Goal: Task Accomplishment & Management: Use online tool/utility

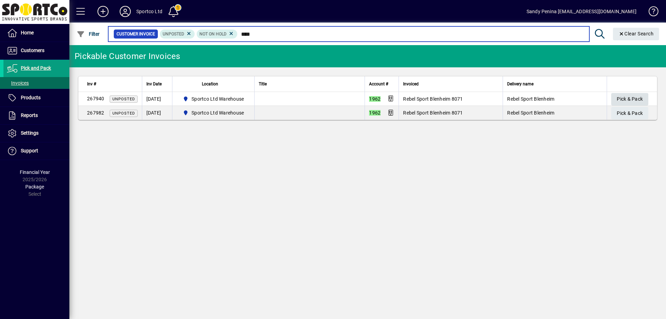
type input "****"
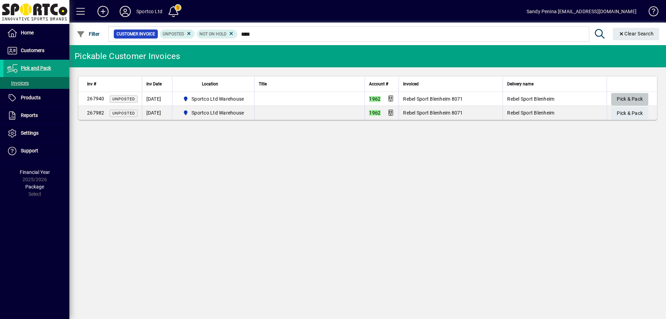
click at [629, 101] on span "Pick & Pack" at bounding box center [630, 98] width 26 height 11
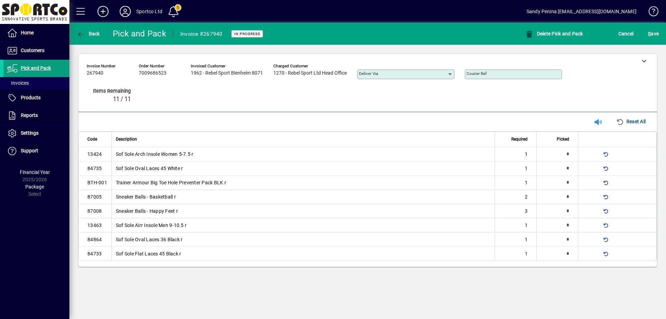
type input "*"
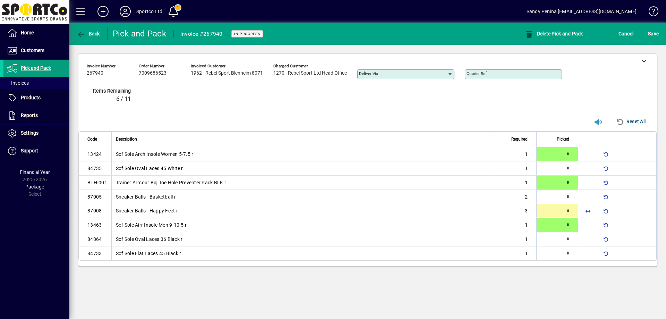
type input "*"
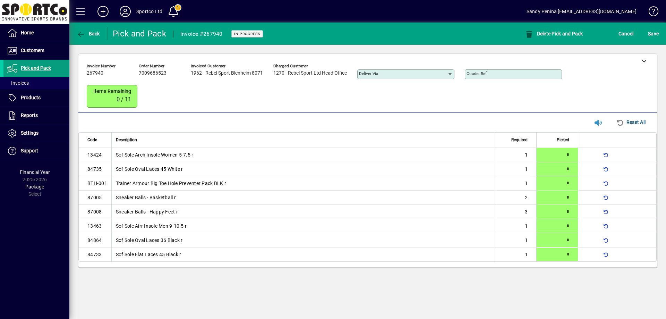
type input "*"
click at [653, 37] on span "S ave" at bounding box center [653, 33] width 11 height 11
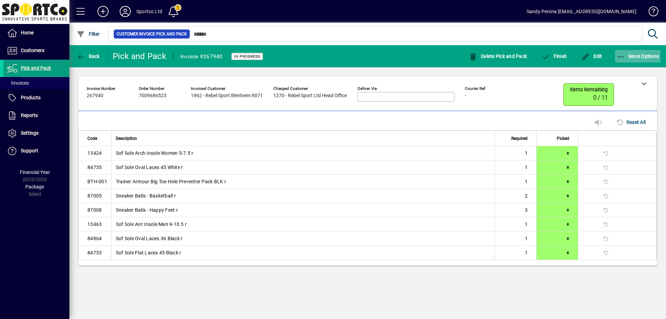
click at [640, 51] on span "button" at bounding box center [638, 56] width 46 height 17
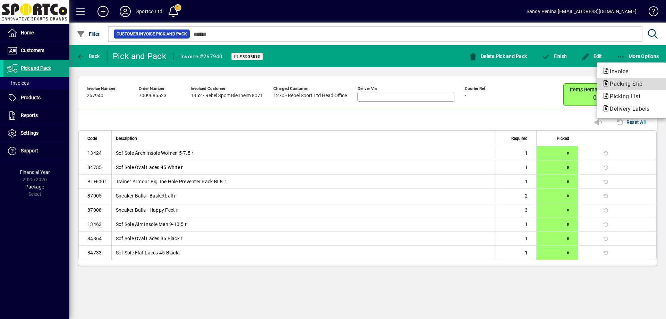
click at [651, 85] on span "Packing Slip" at bounding box center [631, 84] width 58 height 8
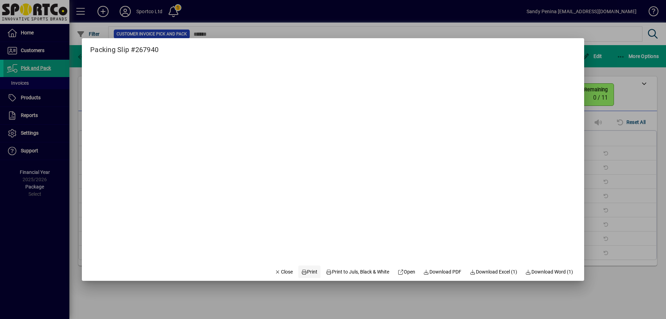
click at [303, 270] on span "Print" at bounding box center [309, 271] width 17 height 7
drag, startPoint x: 282, startPoint y: 277, endPoint x: 289, endPoint y: 271, distance: 9.1
click at [283, 276] on span "button" at bounding box center [284, 271] width 24 height 17
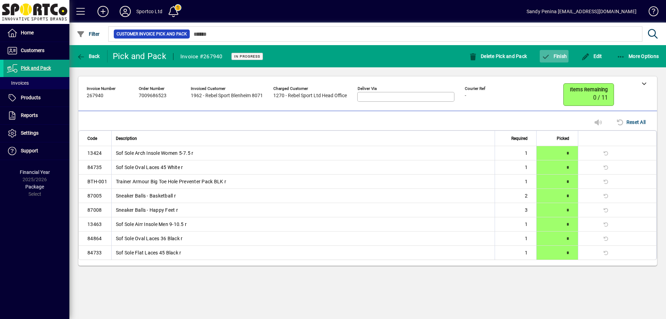
click at [561, 59] on span "Finish" at bounding box center [553, 56] width 25 height 6
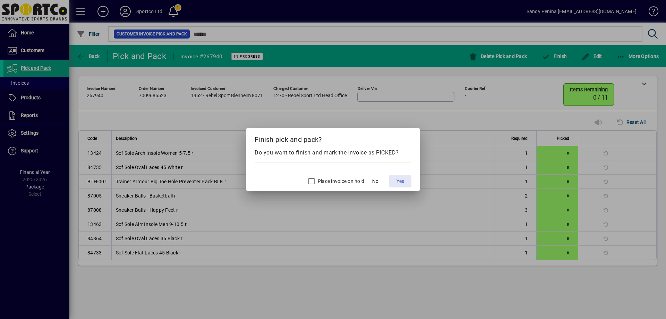
click at [397, 180] on span "Yes" at bounding box center [400, 181] width 8 height 7
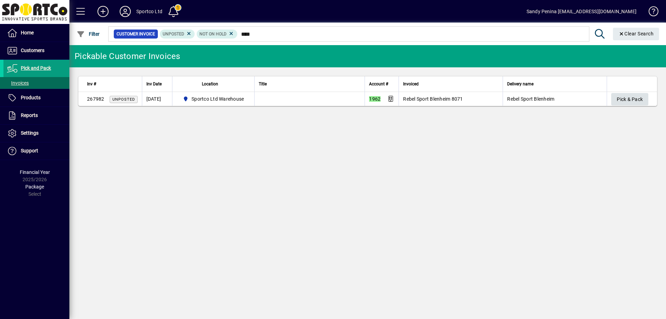
type input "****"
click at [643, 100] on span "button" at bounding box center [629, 99] width 37 height 17
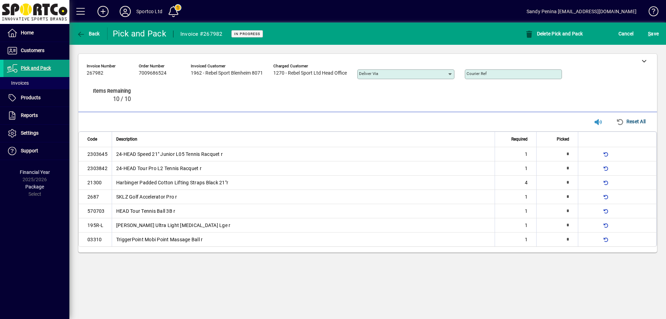
type input "*"
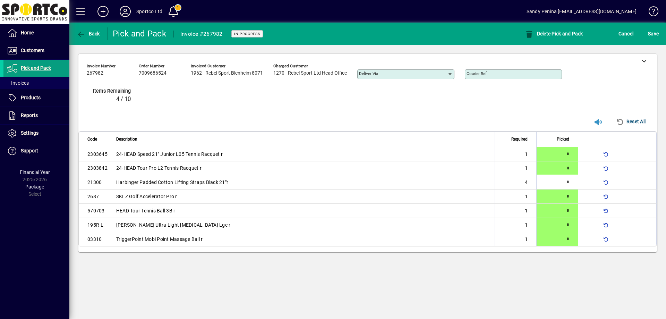
type input "*"
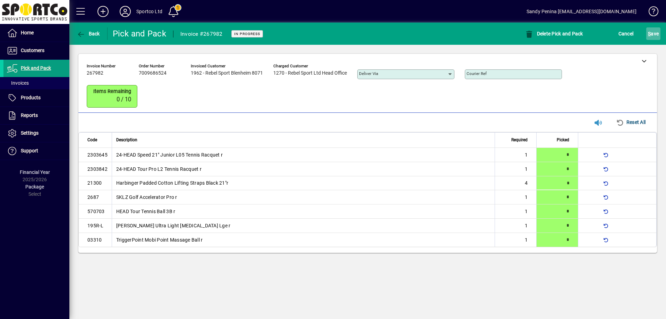
click at [657, 39] on span "S ave" at bounding box center [653, 33] width 11 height 11
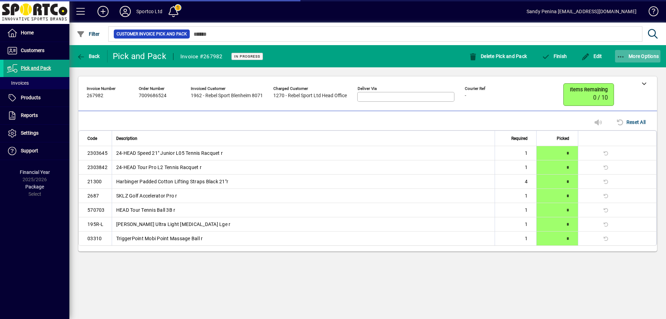
click at [647, 54] on span "More Options" at bounding box center [638, 56] width 42 height 6
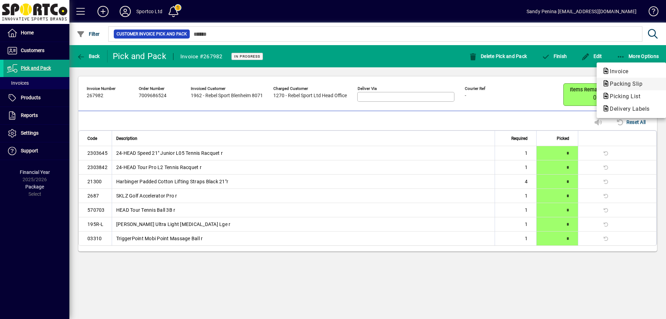
click at [646, 82] on span "Packing Slip" at bounding box center [624, 83] width 44 height 7
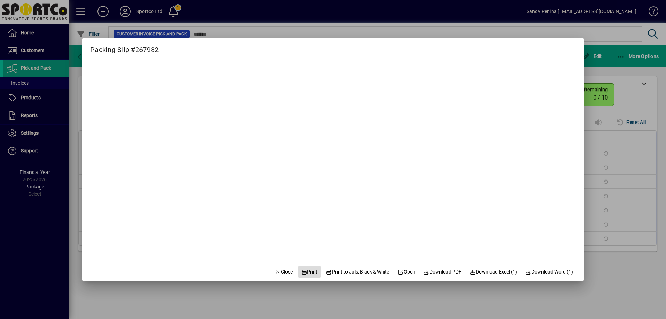
click at [302, 271] on span "Print" at bounding box center [309, 271] width 17 height 7
click at [277, 272] on span "Close" at bounding box center [284, 271] width 18 height 7
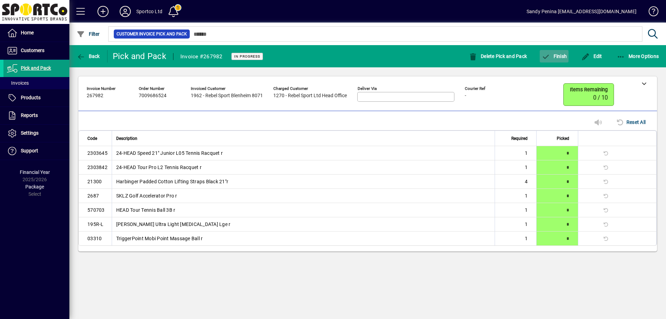
click at [561, 52] on span "button" at bounding box center [554, 56] width 29 height 17
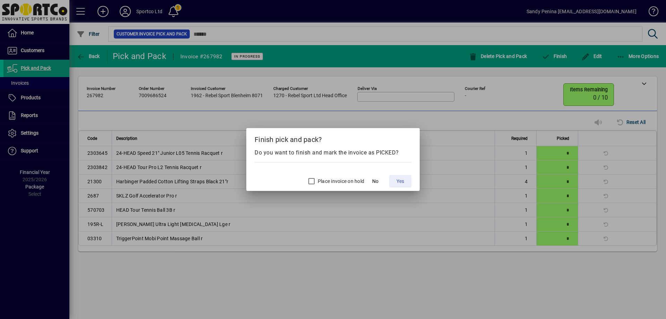
drag, startPoint x: 408, startPoint y: 181, endPoint x: 224, endPoint y: 8, distance: 252.0
click at [224, 8] on div "Finish pick and pack? Do you want to finish and mark the invoice as PICKED? Pla…" at bounding box center [333, 159] width 666 height 319
click at [403, 181] on span "Yes" at bounding box center [400, 181] width 8 height 7
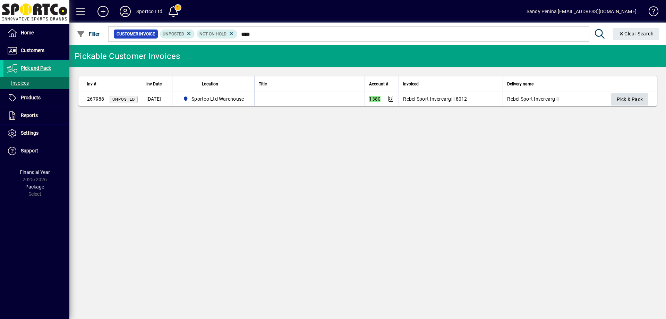
type input "****"
click at [632, 99] on span "Pick & Pack" at bounding box center [630, 99] width 26 height 11
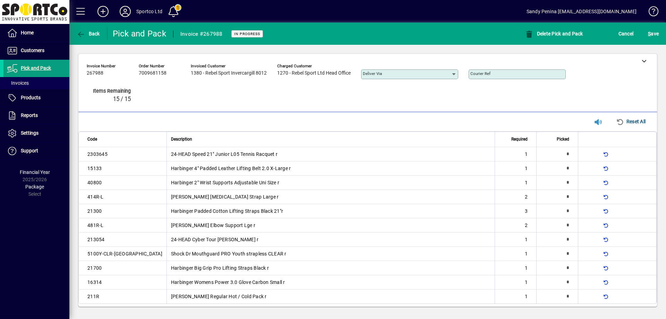
type input "*"
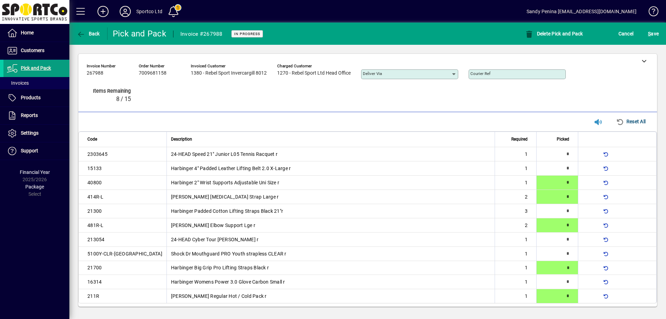
type input "*"
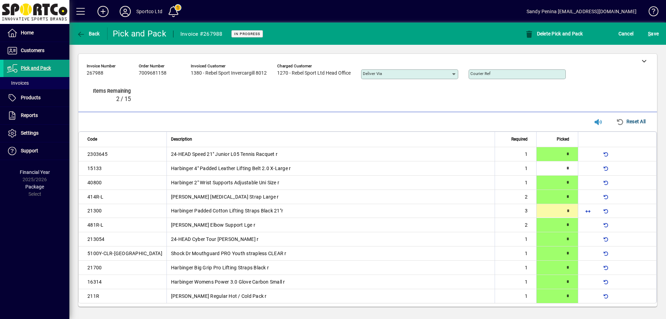
type input "*"
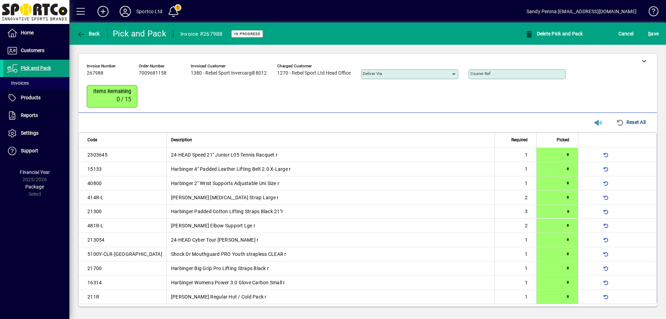
type input "*"
click at [648, 32] on span "submit" at bounding box center [653, 33] width 14 height 17
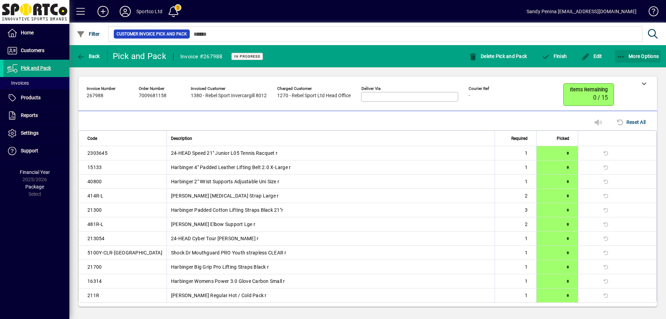
click at [632, 53] on span "More Options" at bounding box center [638, 56] width 42 height 6
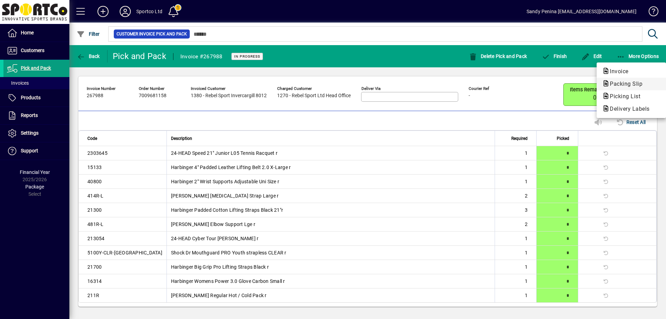
click at [634, 79] on button "Packing Slip" at bounding box center [631, 84] width 69 height 12
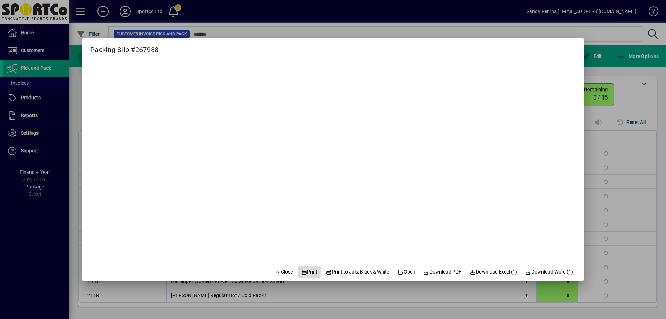
click at [311, 268] on span "Print" at bounding box center [309, 271] width 17 height 7
click at [283, 273] on span "Close" at bounding box center [284, 271] width 18 height 7
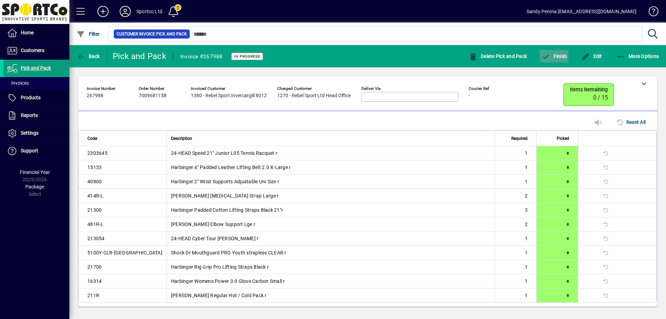
drag, startPoint x: 560, startPoint y: 52, endPoint x: 562, endPoint y: 55, distance: 3.7
click at [562, 55] on button "Finish" at bounding box center [554, 56] width 29 height 12
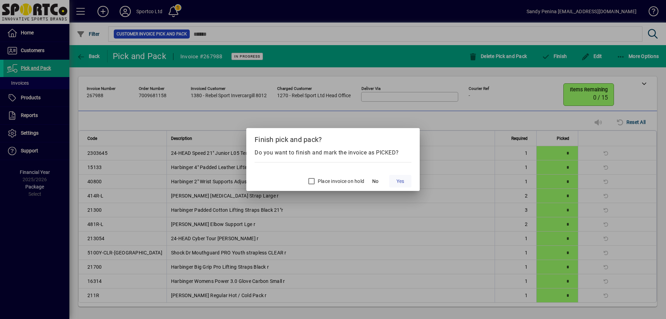
click at [409, 179] on span at bounding box center [400, 181] width 22 height 17
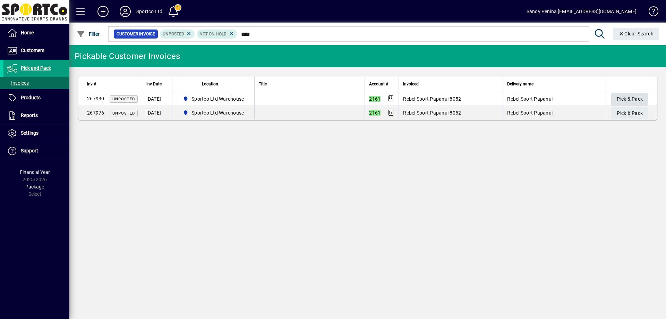
type input "****"
click at [636, 101] on span "Pick & Pack" at bounding box center [630, 98] width 26 height 11
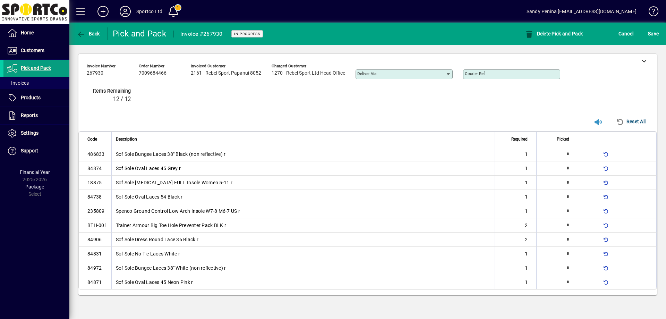
type input "*"
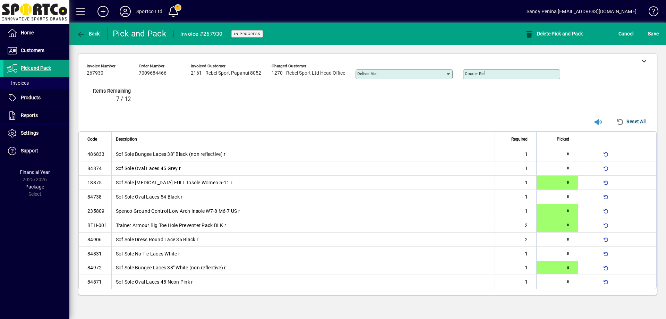
type input "*"
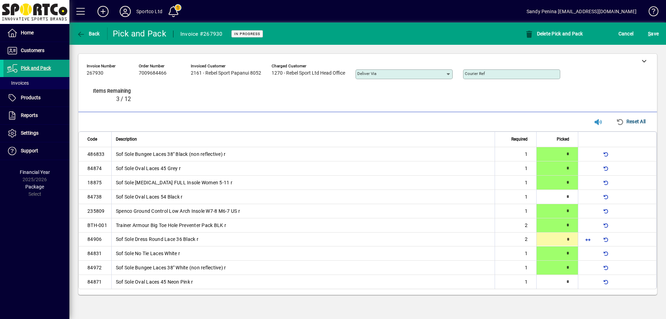
type input "*"
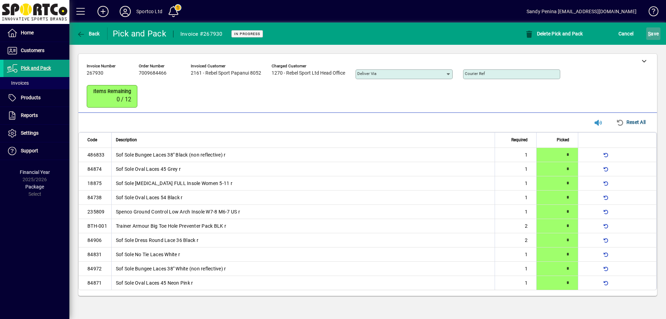
click at [651, 35] on span "S ave" at bounding box center [653, 33] width 11 height 11
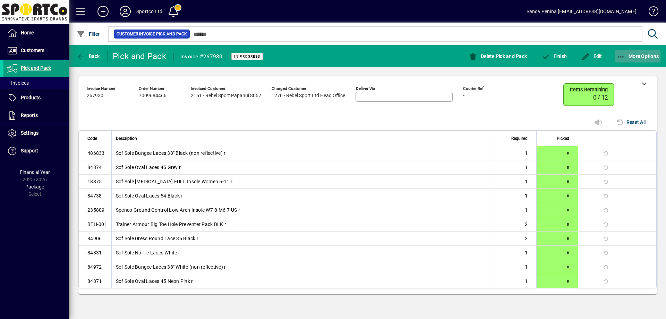
click at [647, 58] on span "More Options" at bounding box center [638, 56] width 42 height 6
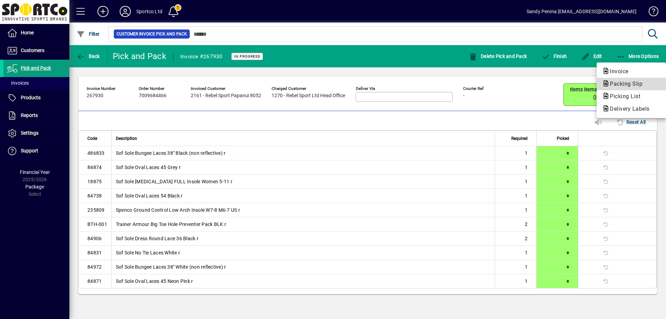
click at [642, 86] on span "Packing Slip" at bounding box center [624, 83] width 44 height 7
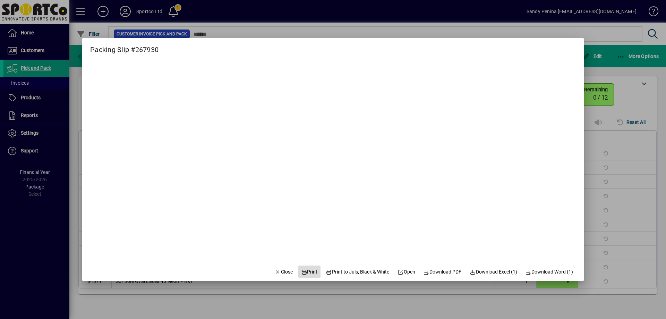
click at [301, 270] on span "Print" at bounding box center [309, 271] width 17 height 7
drag, startPoint x: 287, startPoint y: 272, endPoint x: 308, endPoint y: 256, distance: 26.7
click at [288, 271] on span "button" at bounding box center [284, 271] width 24 height 17
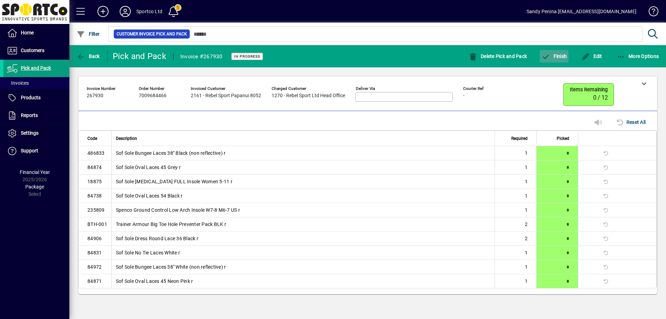
click at [548, 51] on span "button" at bounding box center [554, 56] width 29 height 17
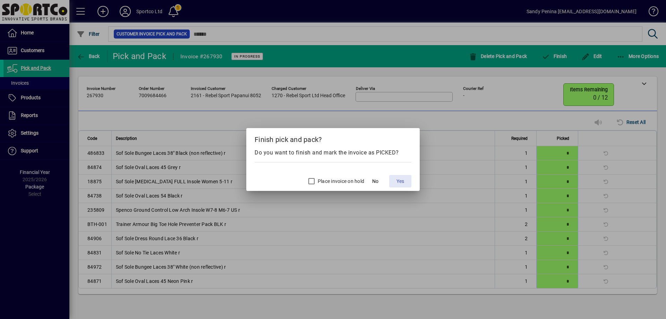
click at [403, 180] on span "Yes" at bounding box center [400, 181] width 8 height 7
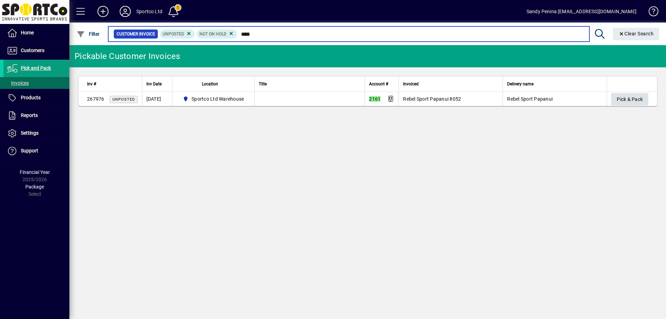
type input "****"
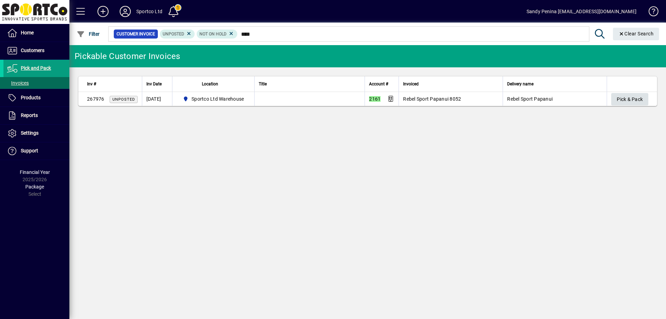
click at [627, 97] on span "Pick & Pack" at bounding box center [630, 99] width 26 height 11
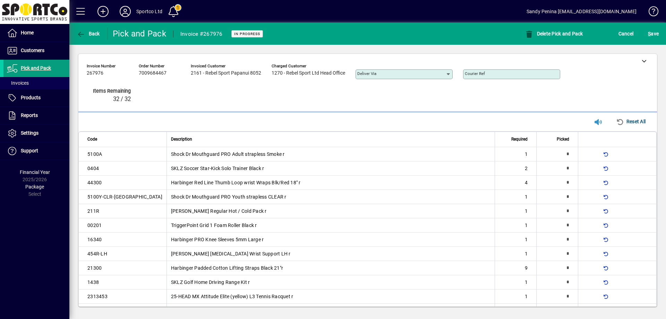
type input "*"
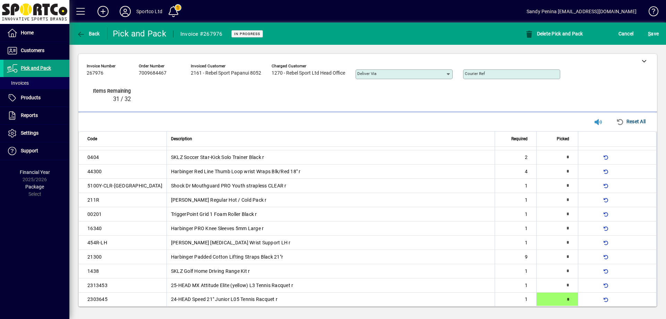
type input "*"
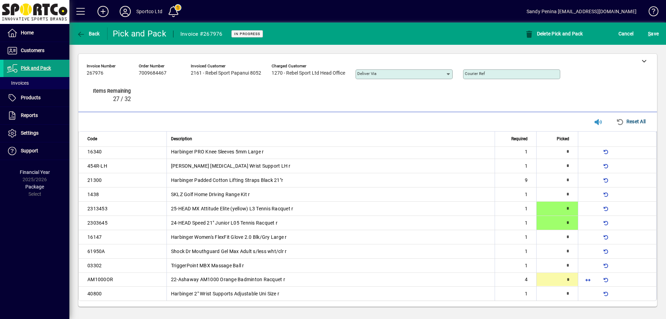
type input "*"
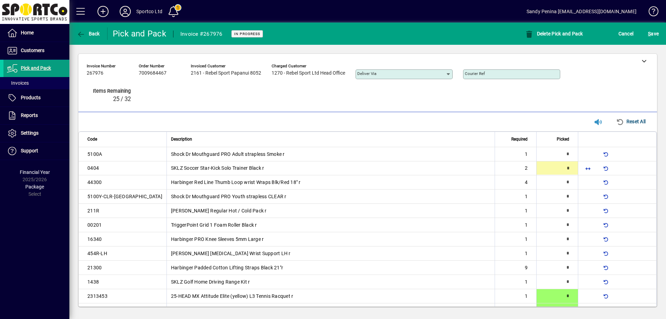
type input "*"
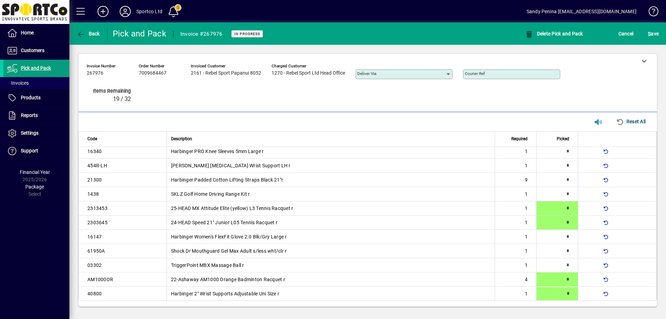
type input "*"
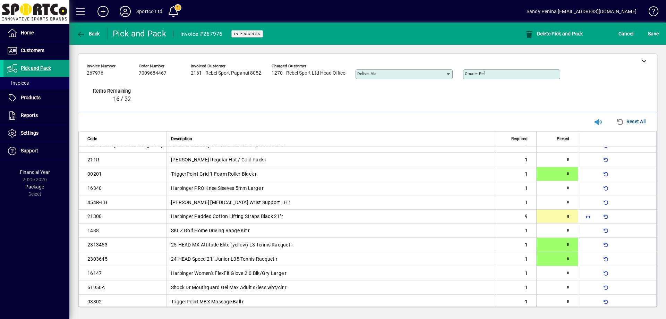
scroll to position [50, 0]
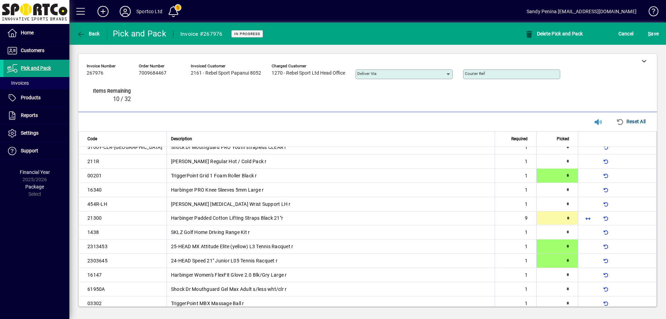
type input "*"
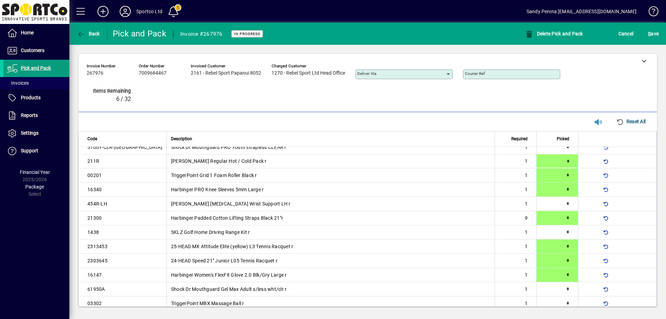
type input "*"
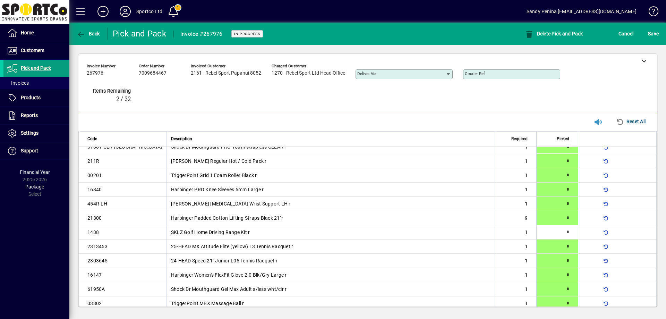
scroll to position [53, 0]
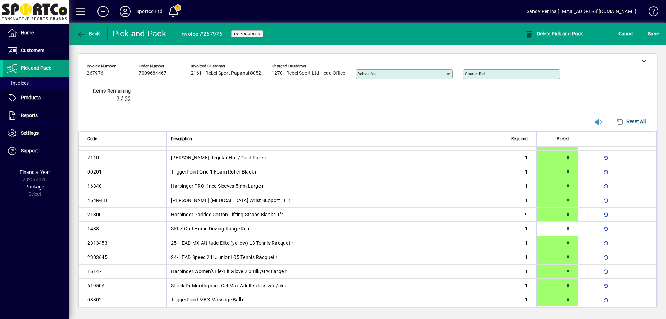
type input "*"
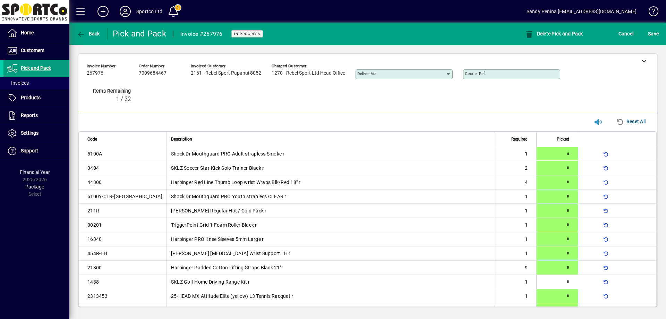
type input "*"
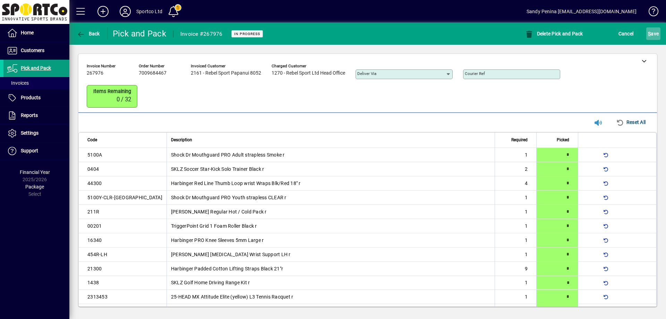
click at [652, 30] on span "S ave" at bounding box center [653, 33] width 11 height 11
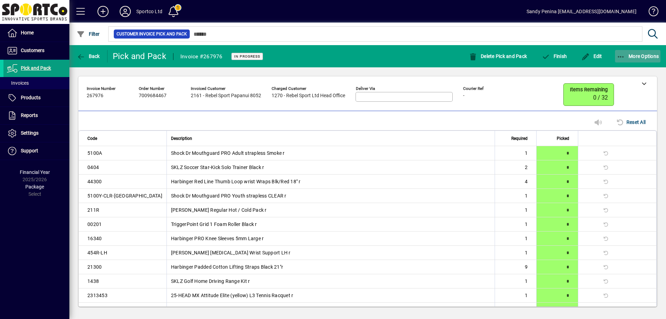
click at [655, 56] on span "More Options" at bounding box center [638, 56] width 42 height 6
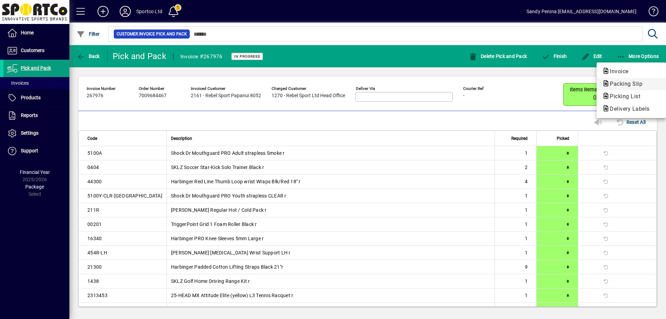
click at [646, 83] on span "Packing Slip" at bounding box center [624, 83] width 44 height 7
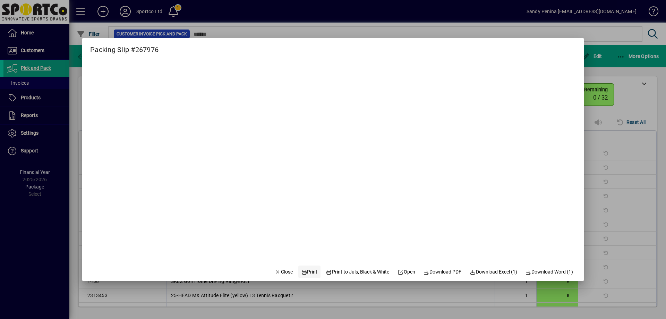
click at [309, 276] on span at bounding box center [309, 271] width 22 height 17
drag, startPoint x: 282, startPoint y: 273, endPoint x: 470, endPoint y: 194, distance: 203.3
click at [285, 272] on span "Close" at bounding box center [284, 271] width 18 height 7
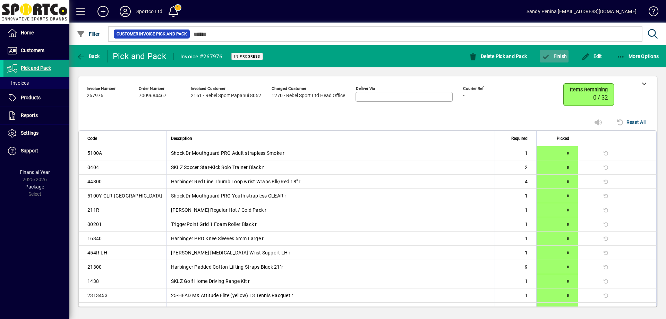
click at [548, 49] on span "button" at bounding box center [554, 56] width 29 height 17
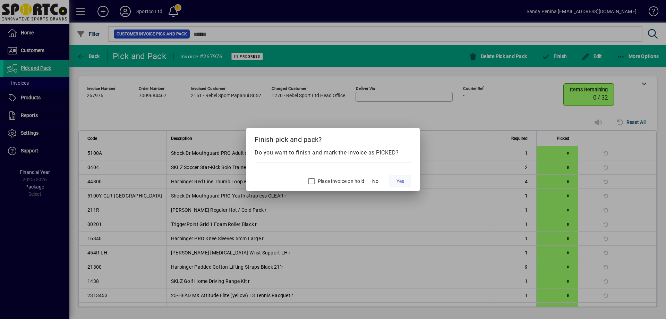
click at [407, 182] on span at bounding box center [400, 181] width 22 height 17
